Goal: Information Seeking & Learning: Find contact information

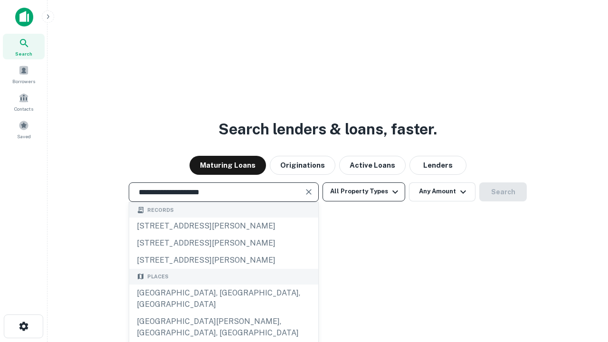
click at [223, 313] on div "[GEOGRAPHIC_DATA], [GEOGRAPHIC_DATA], [GEOGRAPHIC_DATA]" at bounding box center [223, 299] width 189 height 29
click at [364, 191] on button "All Property Types" at bounding box center [364, 191] width 83 height 19
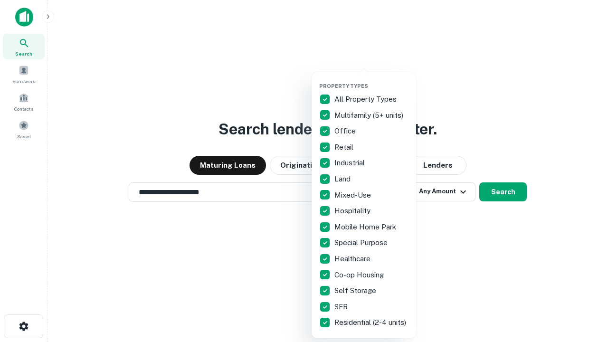
type input "**********"
click at [372, 80] on button "button" at bounding box center [371, 80] width 105 height 0
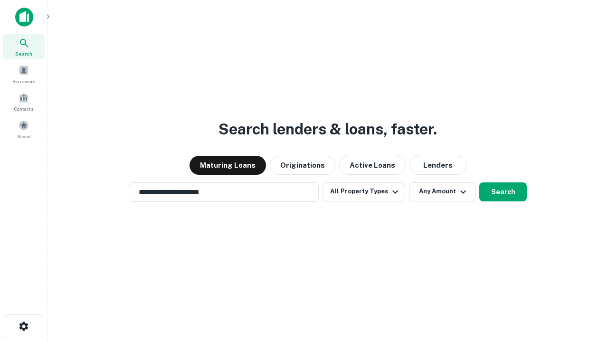
scroll to position [15, 0]
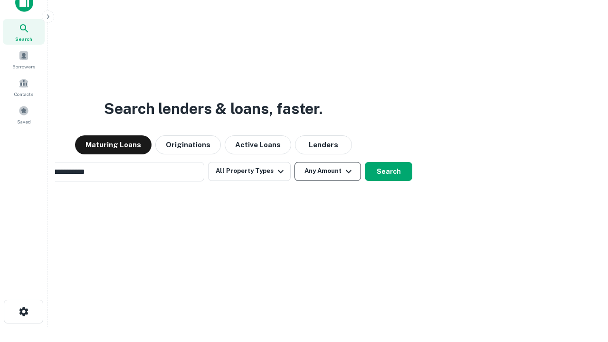
click at [295, 162] on button "Any Amount" at bounding box center [328, 171] width 67 height 19
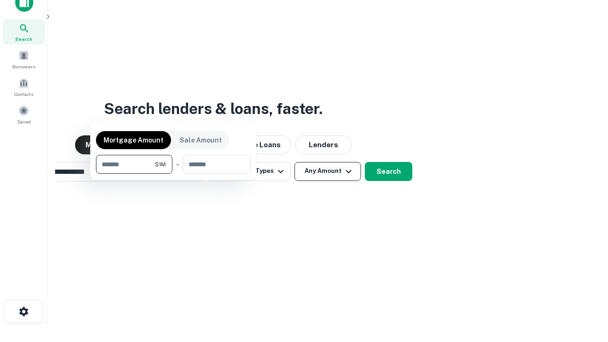
scroll to position [15, 0]
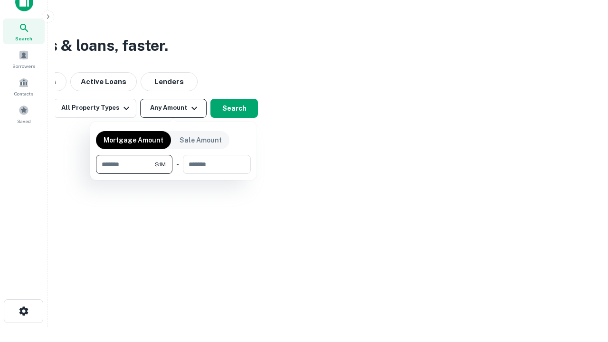
type input "*******"
click at [173, 174] on button "button" at bounding box center [173, 174] width 155 height 0
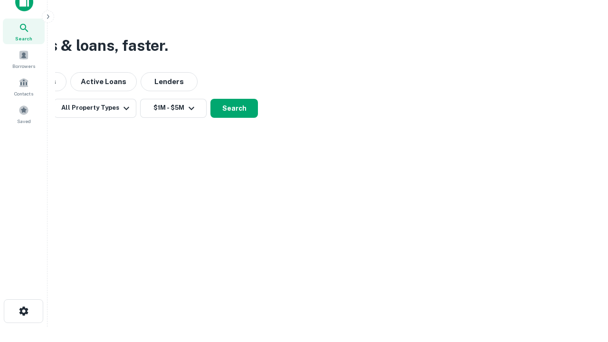
scroll to position [15, 0]
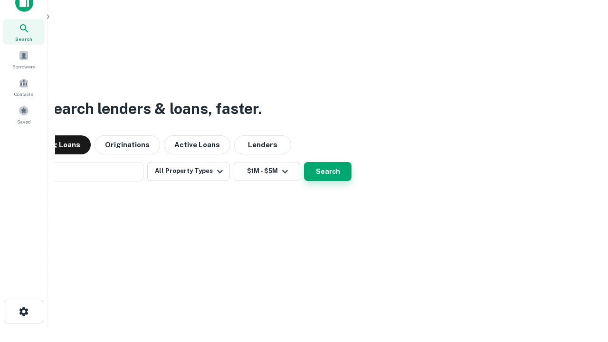
click at [304, 162] on button "Search" at bounding box center [328, 171] width 48 height 19
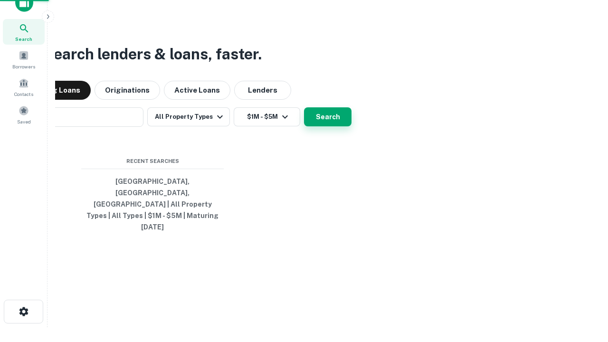
scroll to position [15, 0]
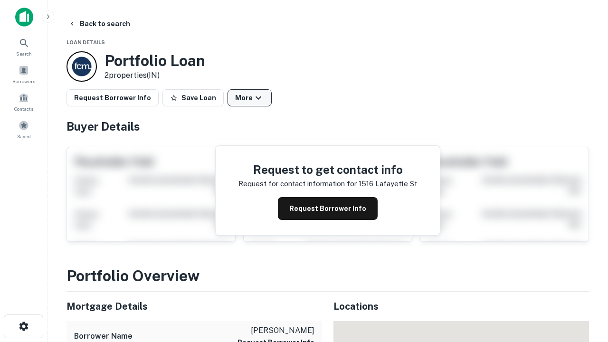
click at [249, 98] on button "More" at bounding box center [250, 97] width 44 height 17
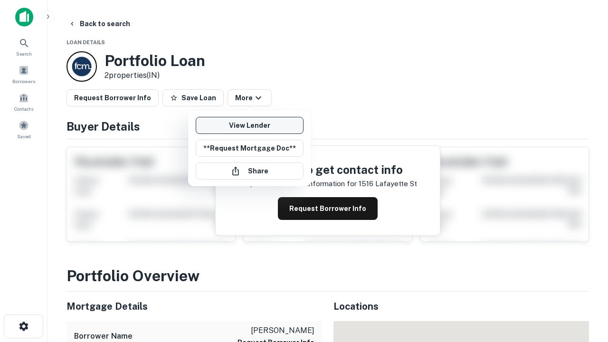
click at [249, 125] on link "View Lender" at bounding box center [250, 125] width 108 height 17
